Goal: Information Seeking & Learning: Learn about a topic

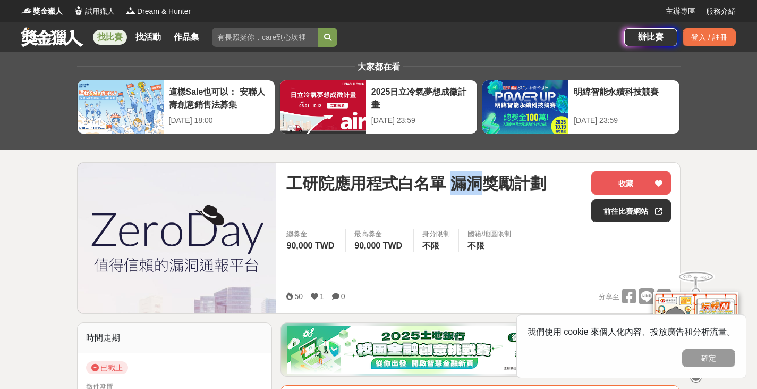
drag, startPoint x: 476, startPoint y: 178, endPoint x: 452, endPoint y: 181, distance: 24.1
click at [452, 181] on span "工研院應用程式白名單 漏洞獎勵計劃" at bounding box center [415, 183] width 259 height 24
copy span "漏洞"
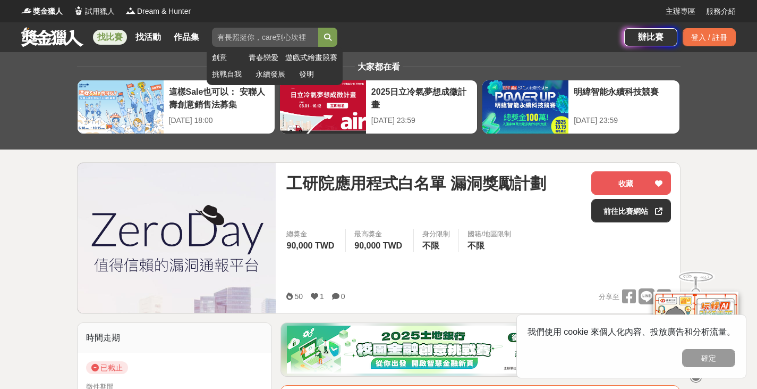
click at [264, 38] on input "search" at bounding box center [265, 37] width 106 height 19
paste input "漏洞"
click at [318, 28] on button "submit" at bounding box center [327, 37] width 19 height 19
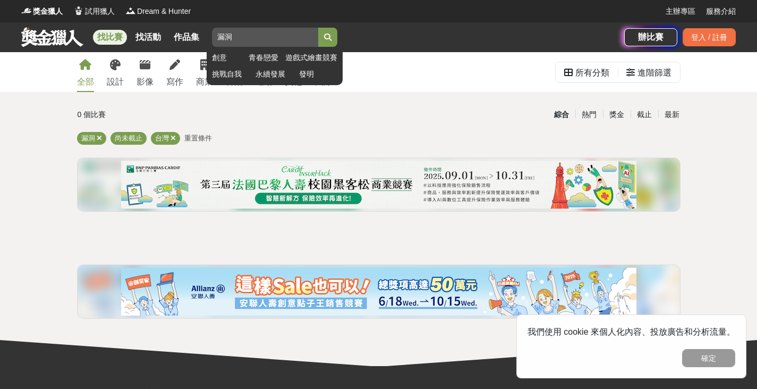
click at [335, 37] on button "submit" at bounding box center [327, 37] width 19 height 19
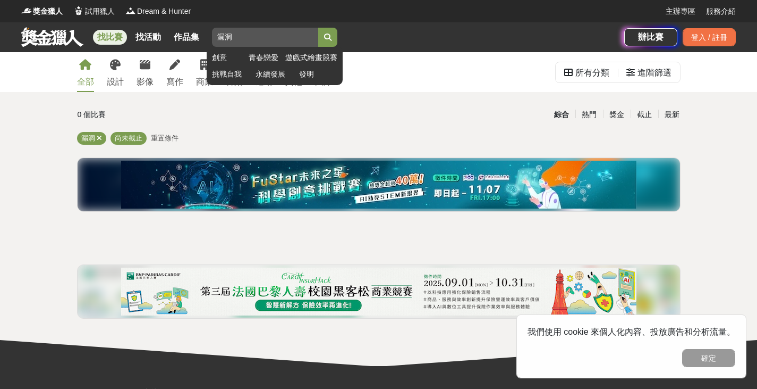
click at [292, 34] on input "漏洞" at bounding box center [265, 37] width 106 height 19
type input "漏"
type input "獎勵"
click at [318, 28] on button "submit" at bounding box center [327, 37] width 19 height 19
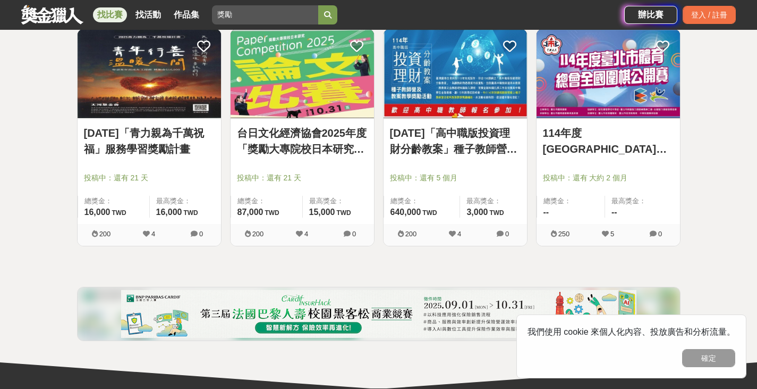
scroll to position [904, 0]
